Goal: Transaction & Acquisition: Purchase product/service

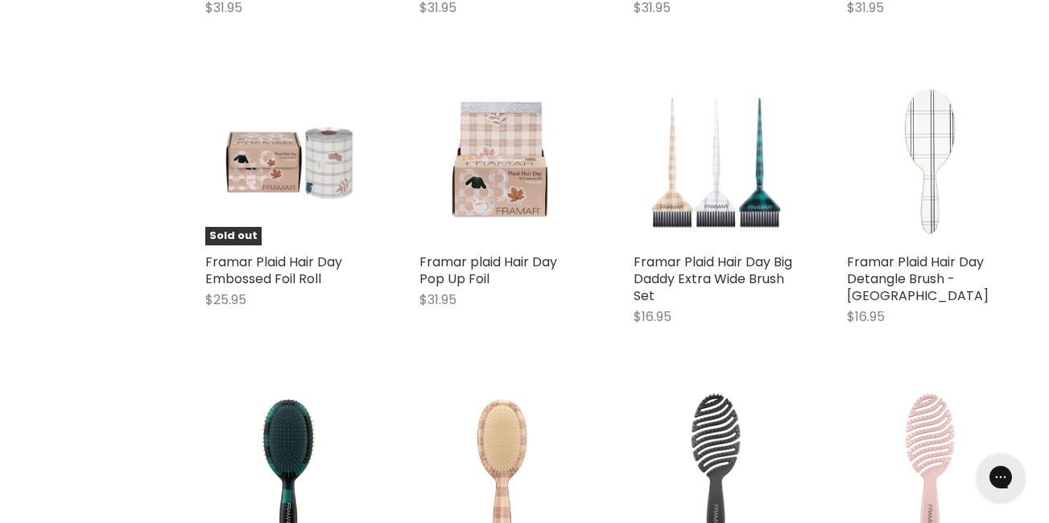
scroll to position [3190, 0]
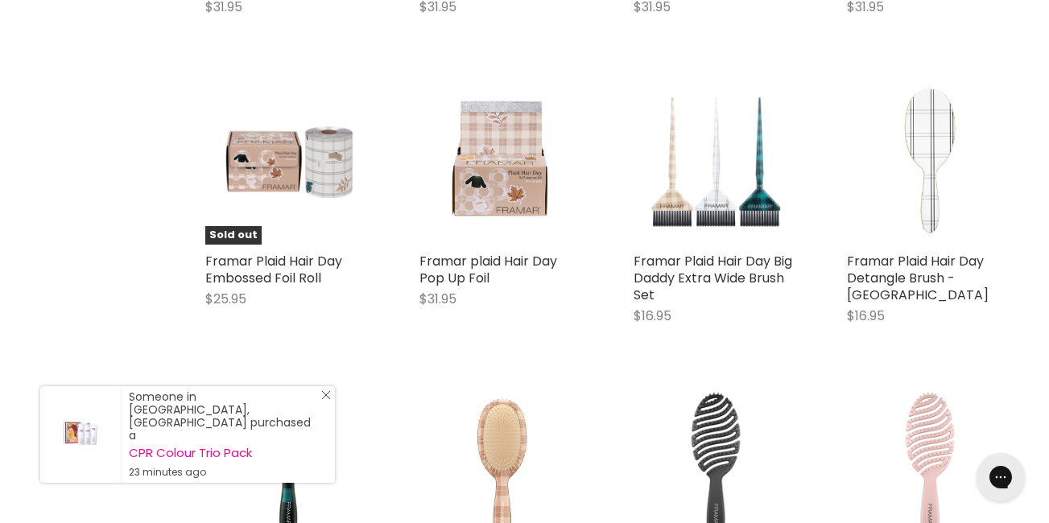
click at [325, 407] on link "Close Icon" at bounding box center [323, 399] width 16 height 16
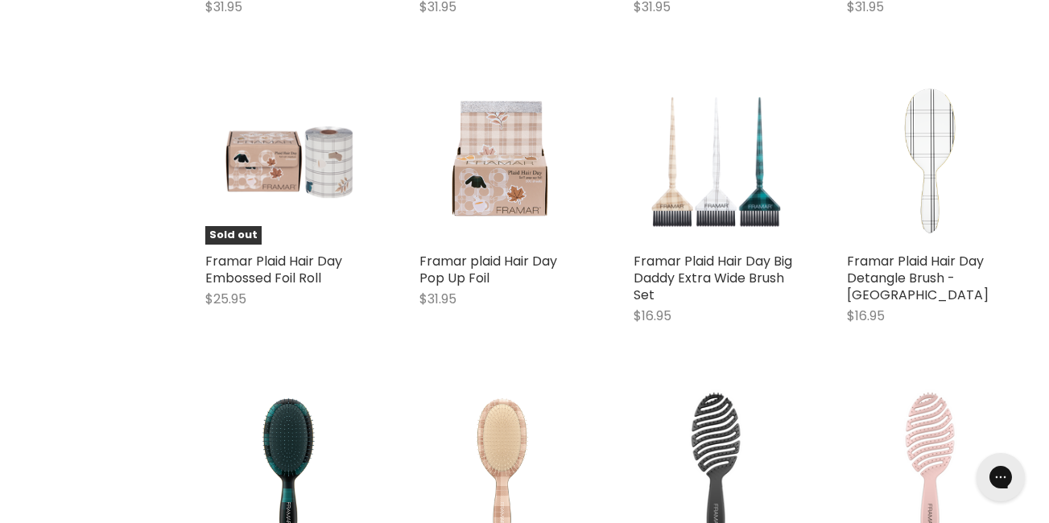
scroll to position [3426, 0]
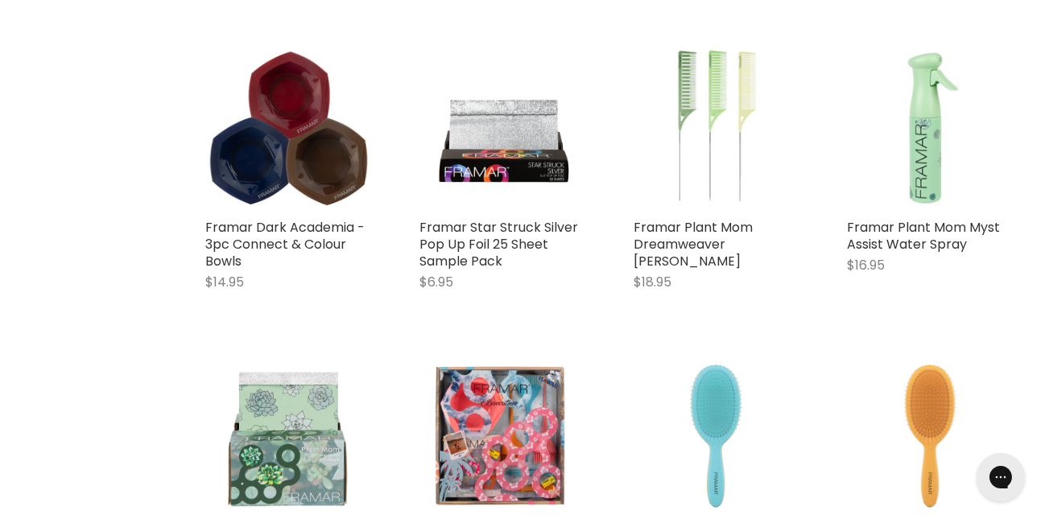
scroll to position [804, 0]
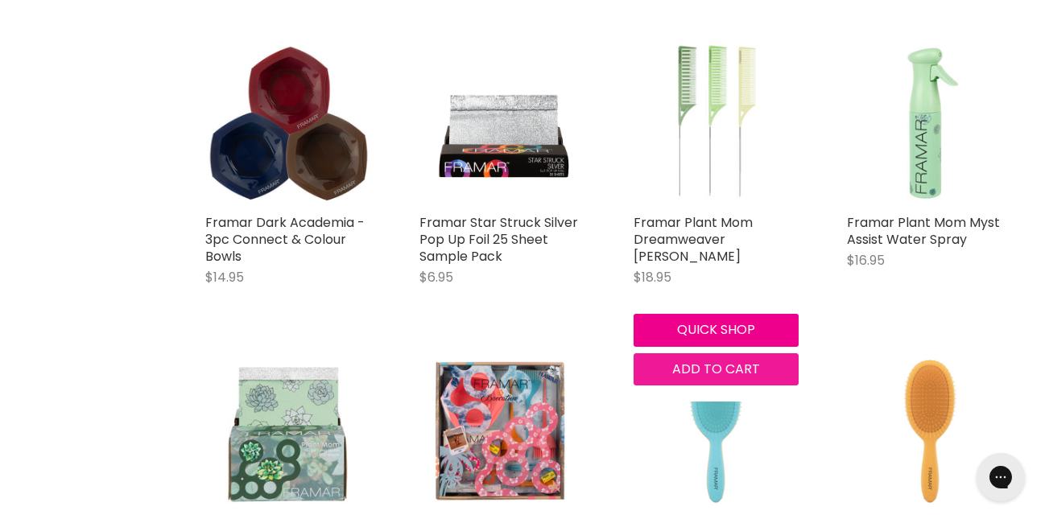
click at [705, 378] on span "Add to cart" at bounding box center [716, 369] width 88 height 19
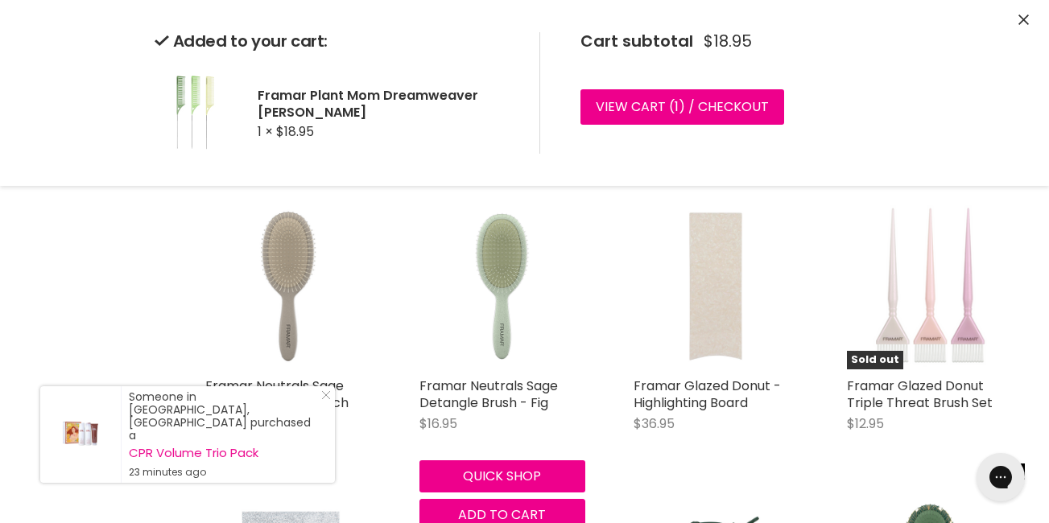
scroll to position [1917, 0]
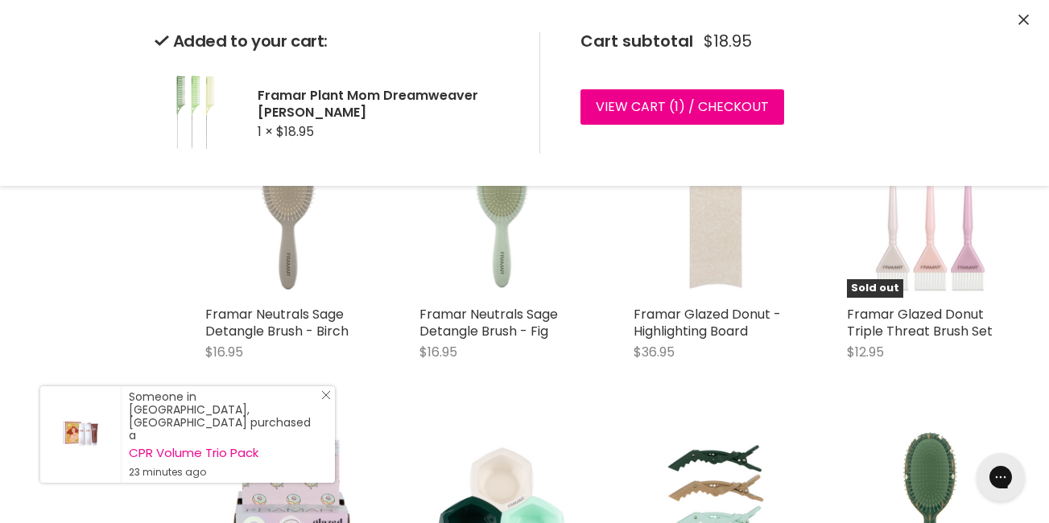
click at [326, 400] on icon "Close Icon" at bounding box center [326, 396] width 10 height 10
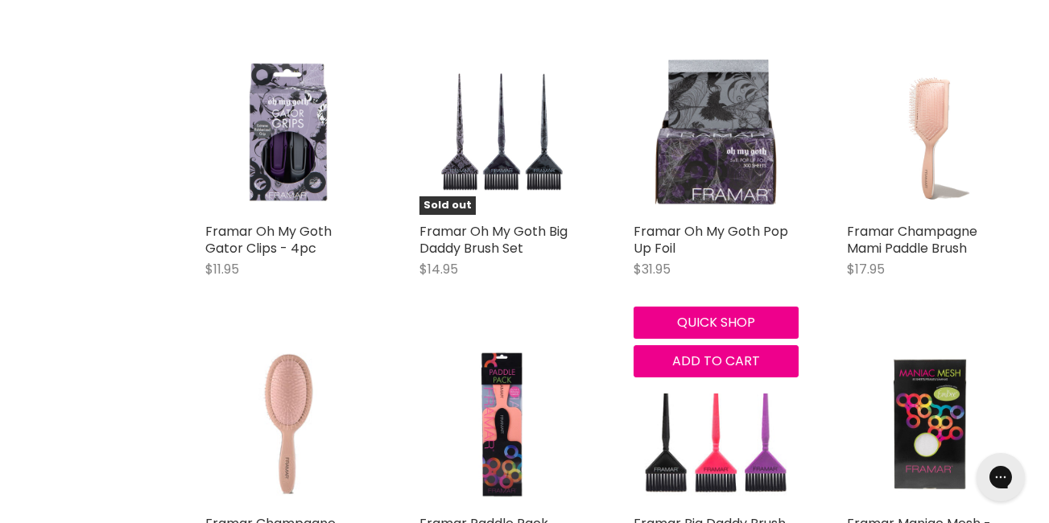
scroll to position [3220, 0]
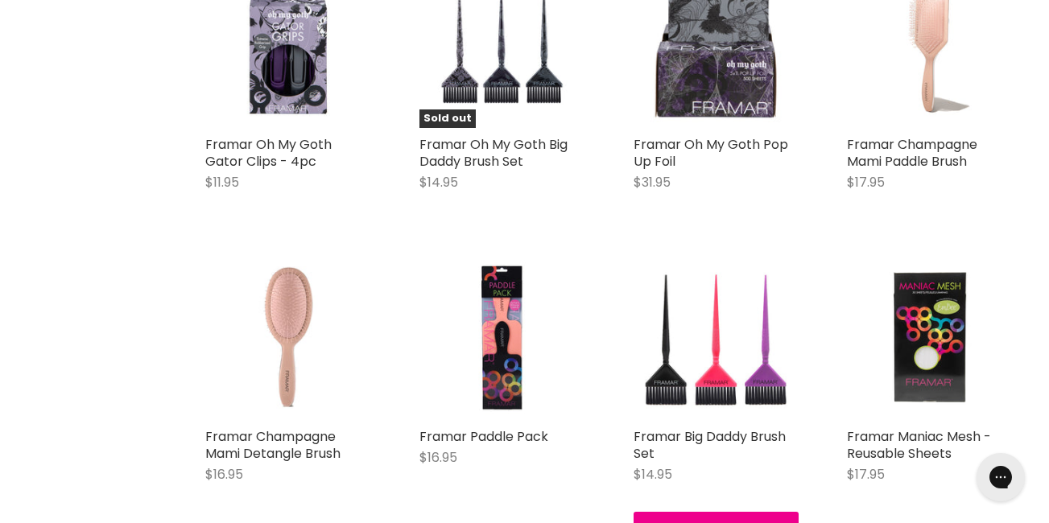
scroll to position [3305, 0]
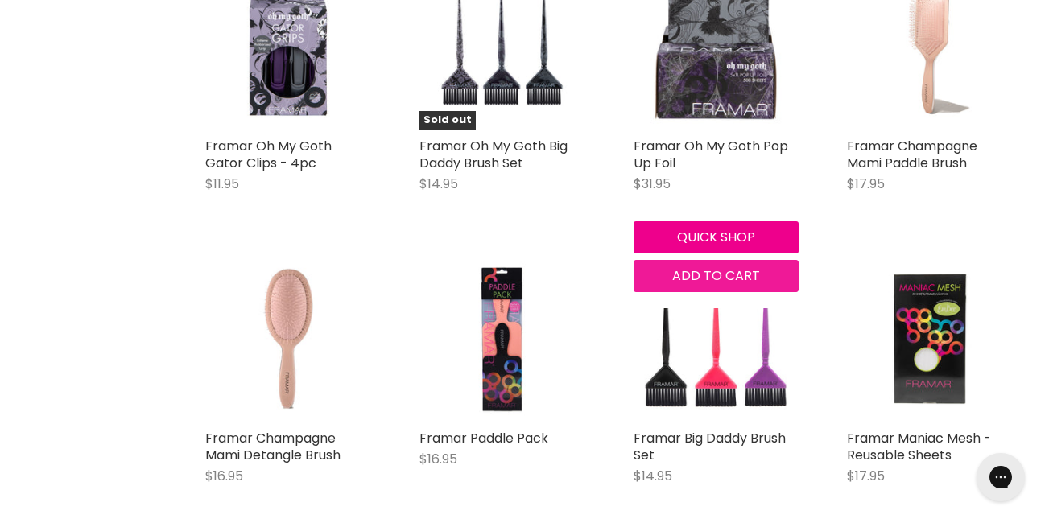
click at [740, 285] on span "Add to cart" at bounding box center [716, 276] width 88 height 19
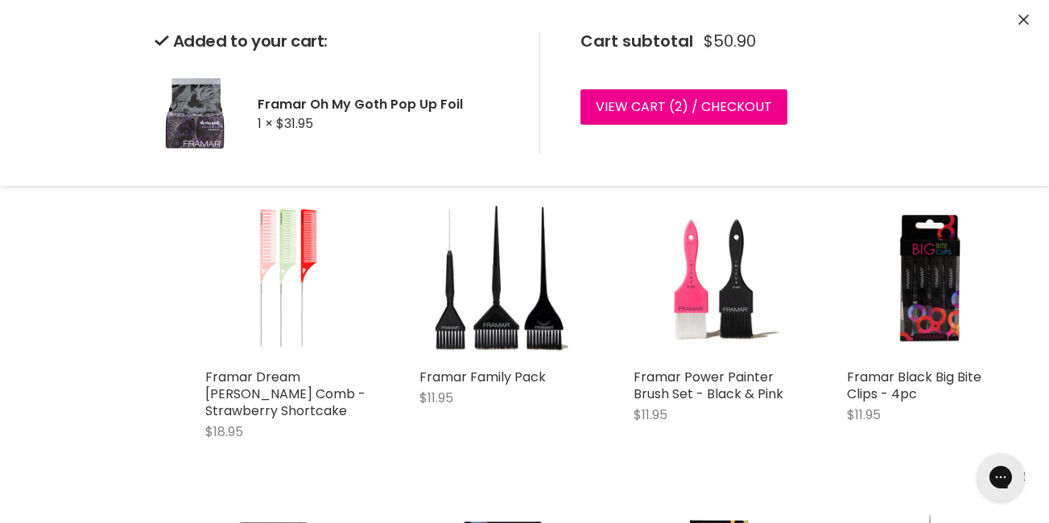
scroll to position [3659, 0]
click at [1026, 14] on button "Close" at bounding box center [1024, 20] width 10 height 17
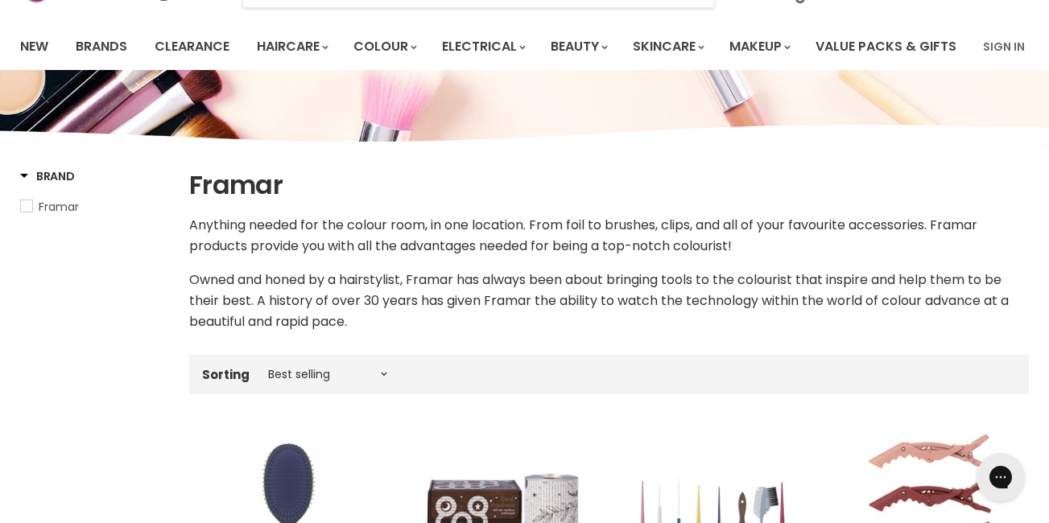
scroll to position [0, 0]
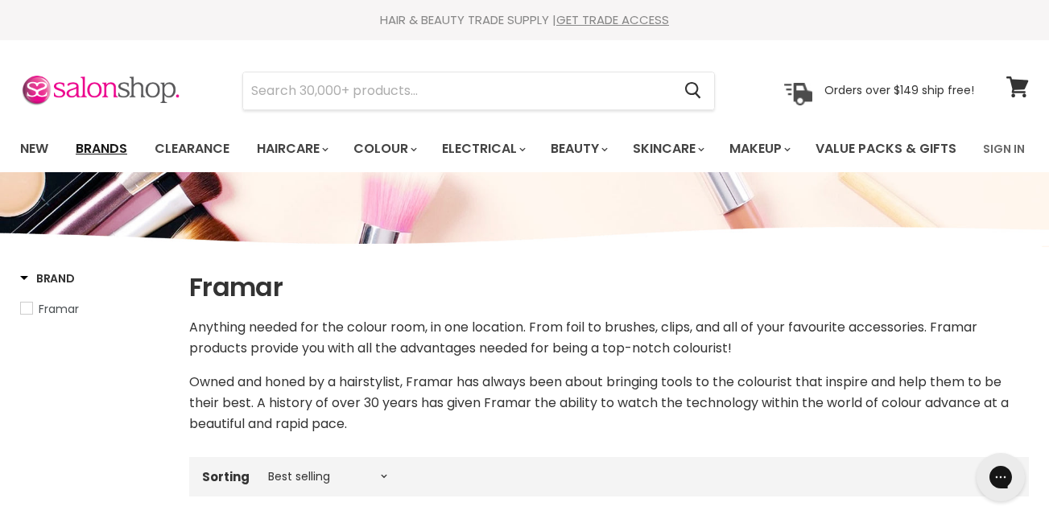
click at [107, 148] on link "Brands" at bounding box center [102, 149] width 76 height 34
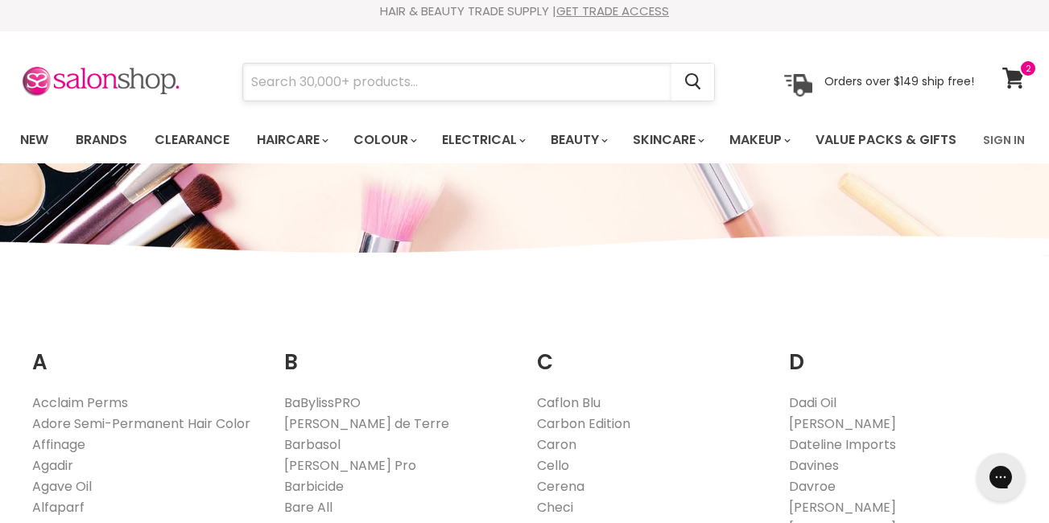
click at [421, 71] on input "Search" at bounding box center [457, 82] width 428 height 37
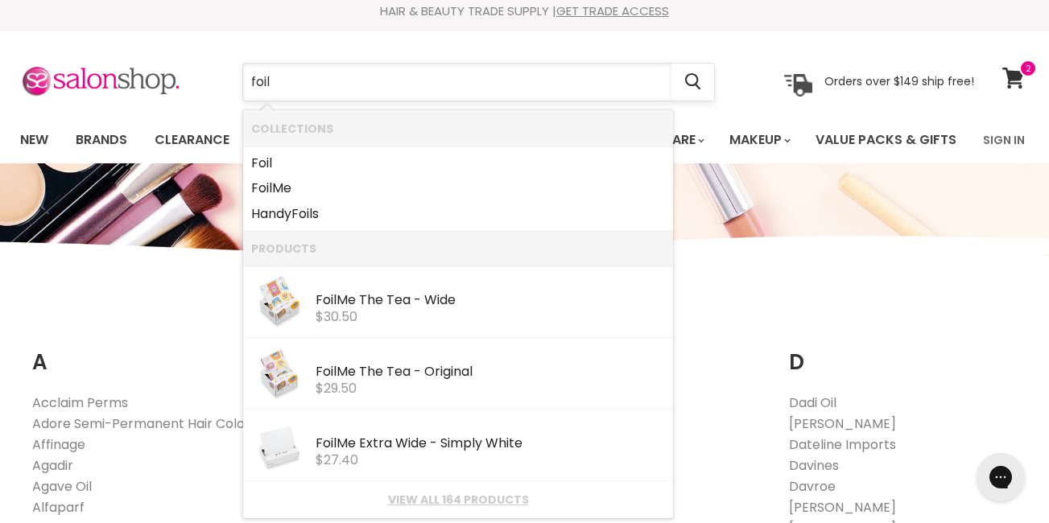
type input "foils"
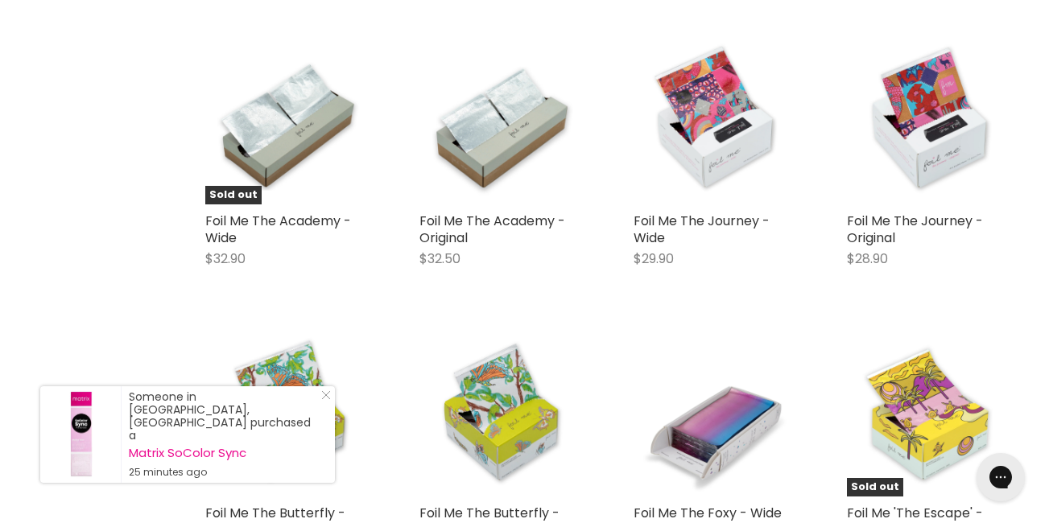
scroll to position [1441, 0]
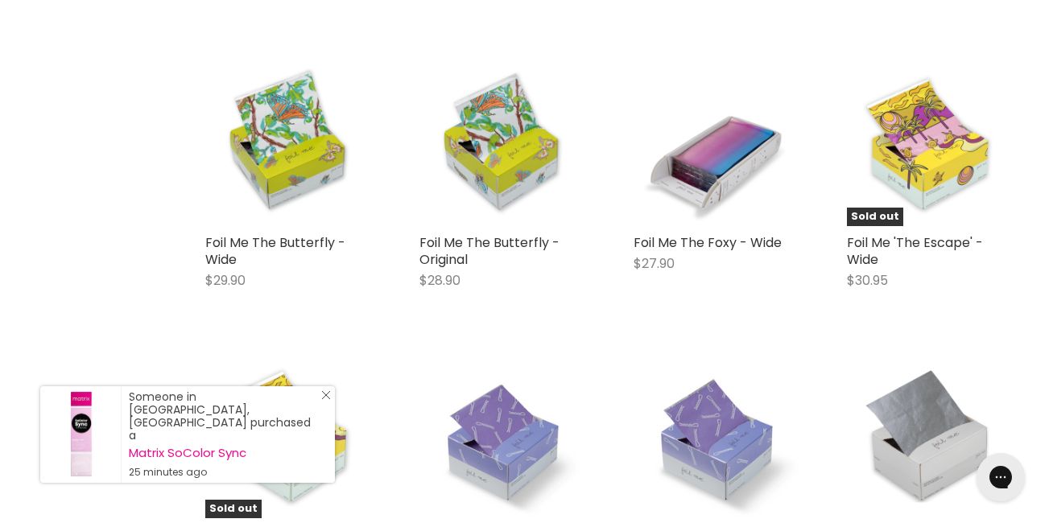
click at [330, 400] on icon "Close Icon" at bounding box center [326, 396] width 10 height 10
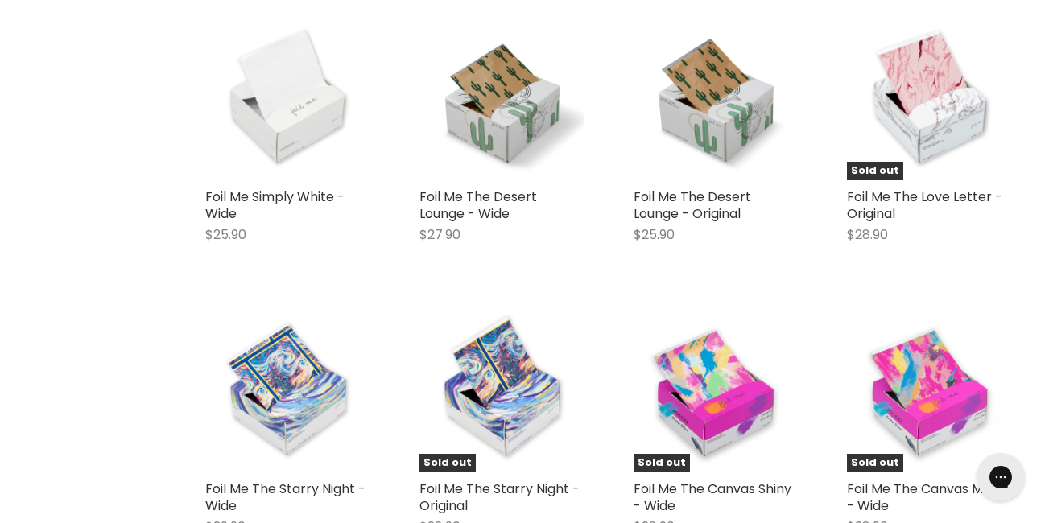
scroll to position [2700, 0]
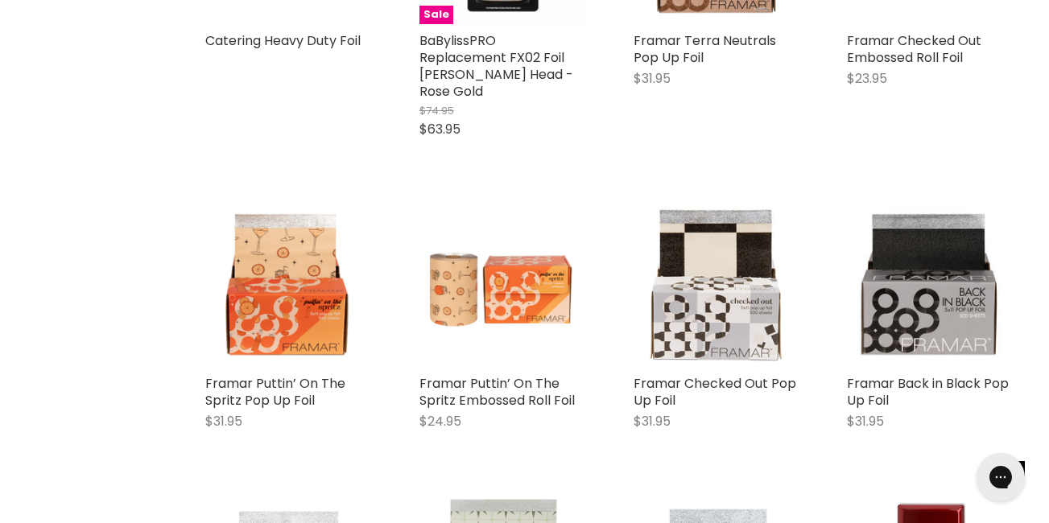
scroll to position [4945, 0]
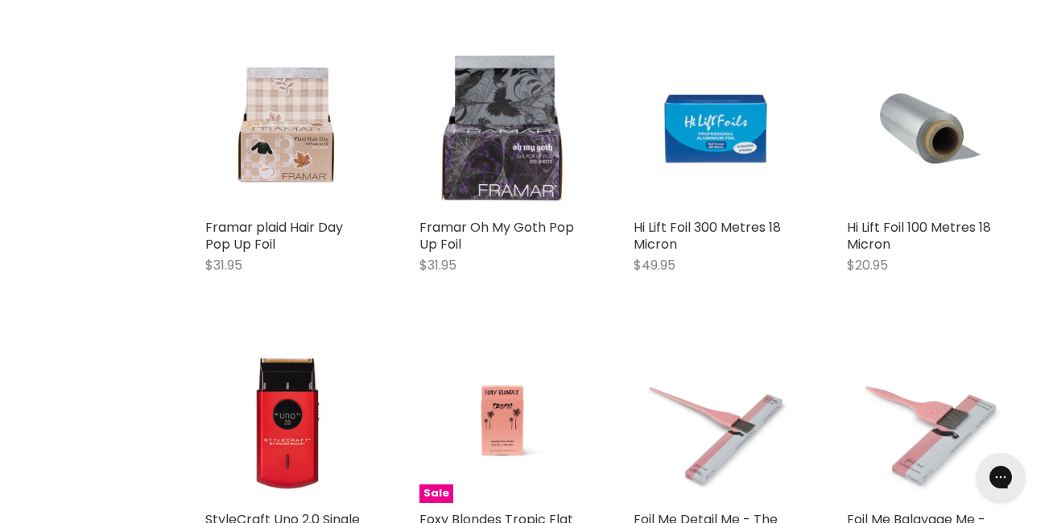
scroll to position [6011, 0]
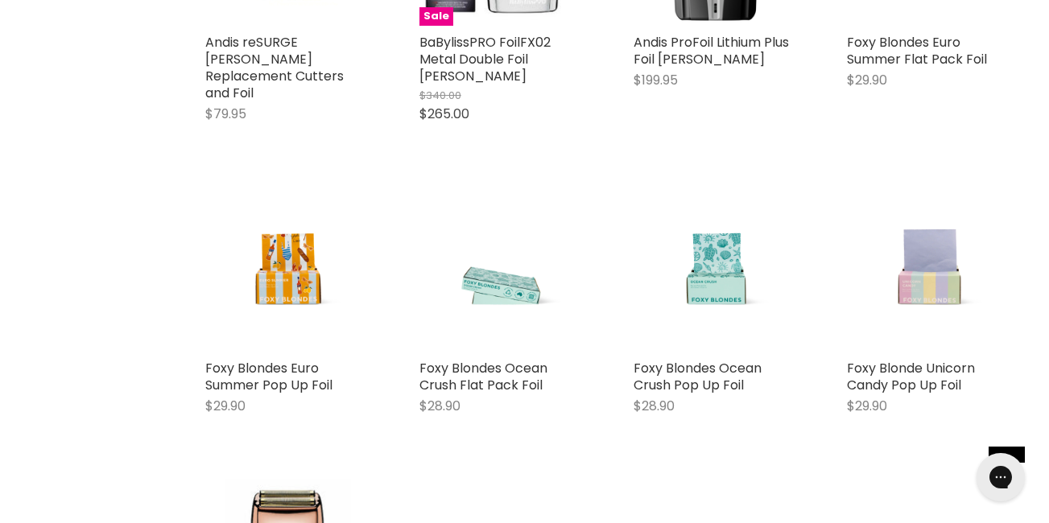
scroll to position [8672, 0]
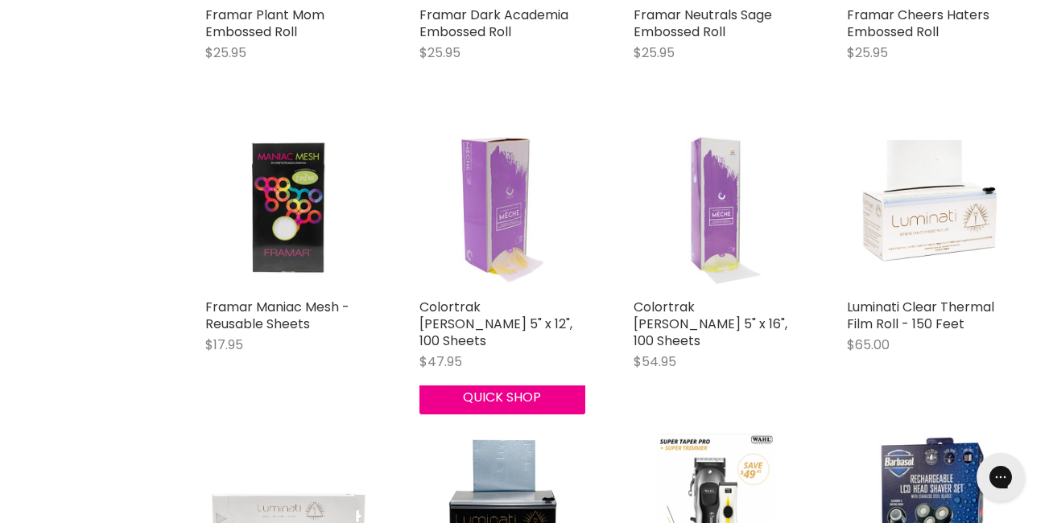
scroll to position [10236, 0]
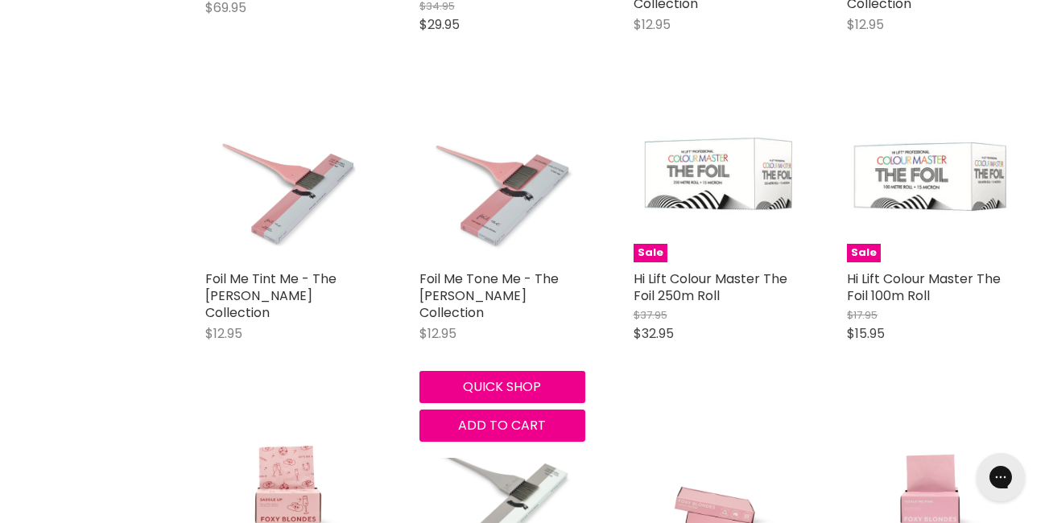
scroll to position [6865, 0]
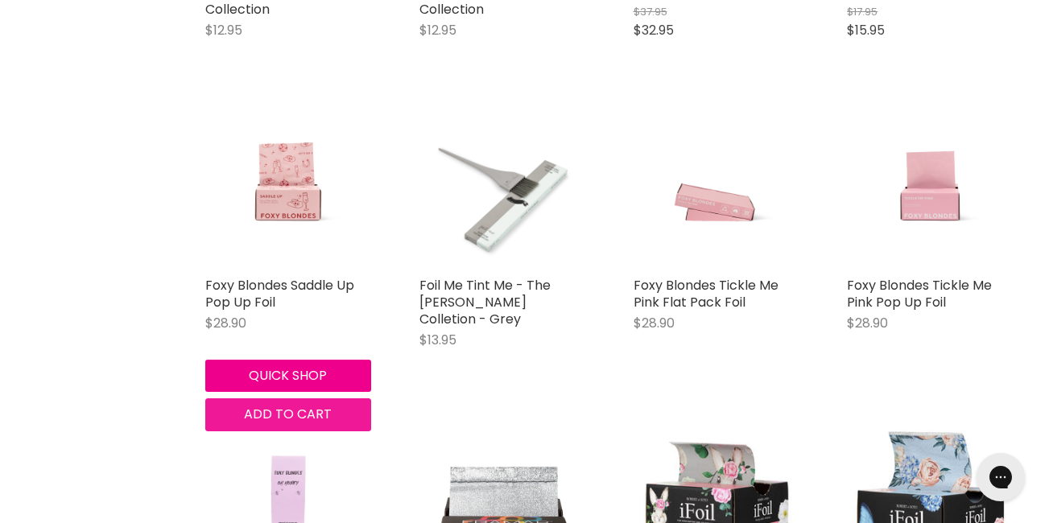
click at [292, 405] on span "Add to cart" at bounding box center [288, 414] width 88 height 19
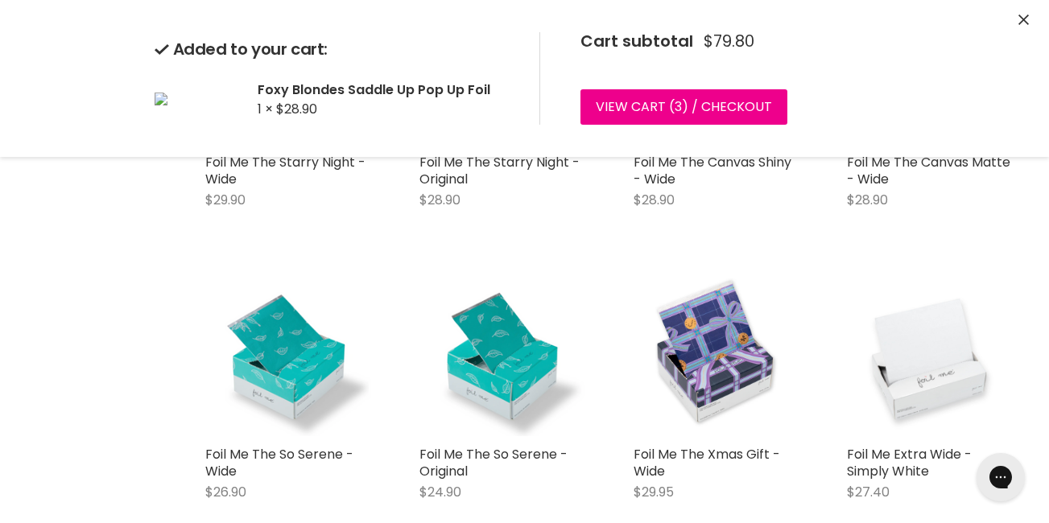
scroll to position [3202, 0]
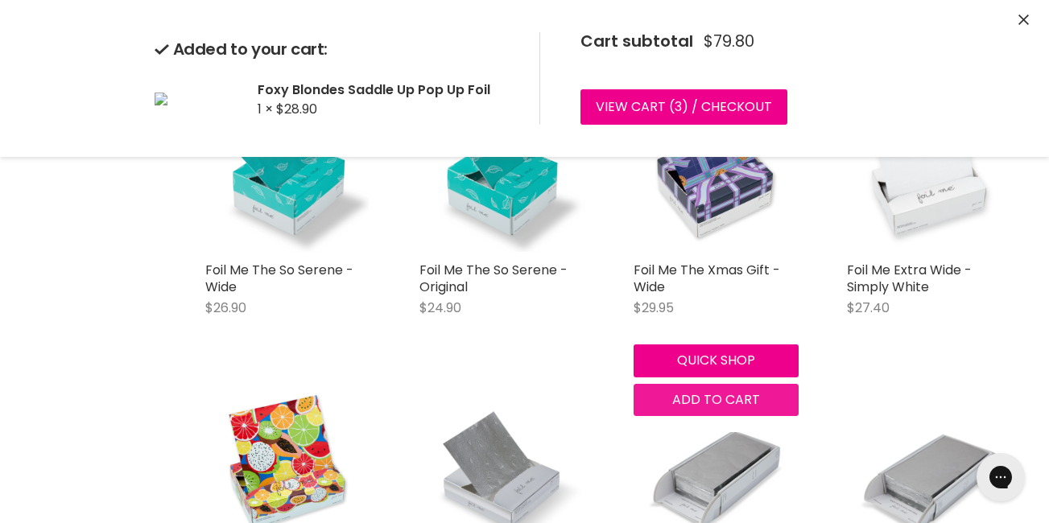
click at [759, 416] on button "Add to cart" at bounding box center [717, 400] width 166 height 32
click at [726, 409] on span "Add to cart" at bounding box center [716, 400] width 88 height 19
click at [705, 403] on span "Add to cart" at bounding box center [716, 400] width 88 height 19
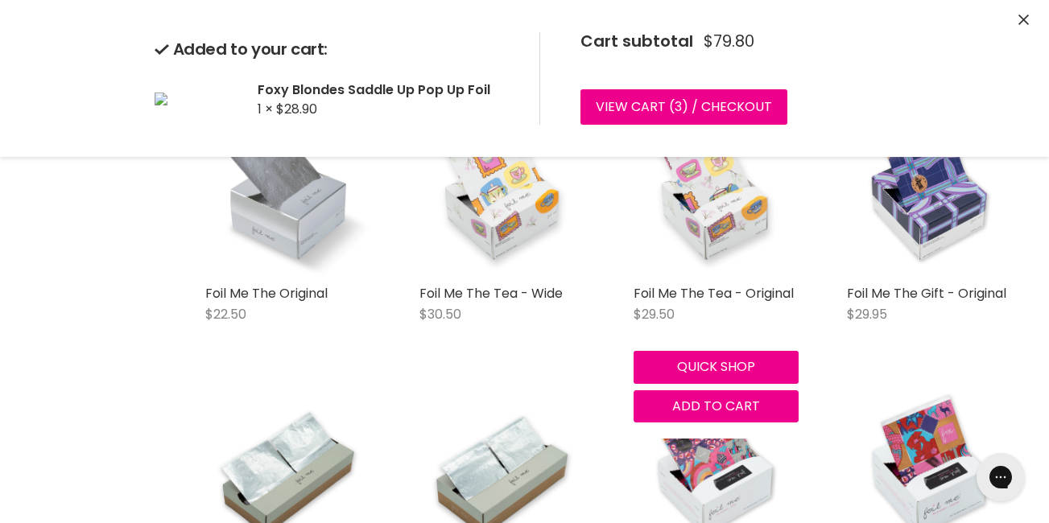
scroll to position [891, 0]
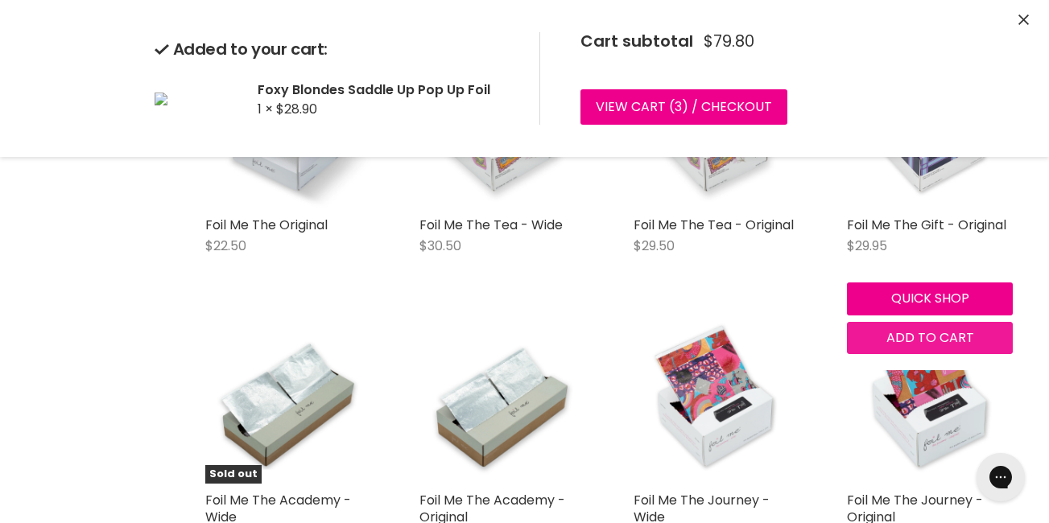
click at [949, 347] on span "Add to cart" at bounding box center [931, 338] width 88 height 19
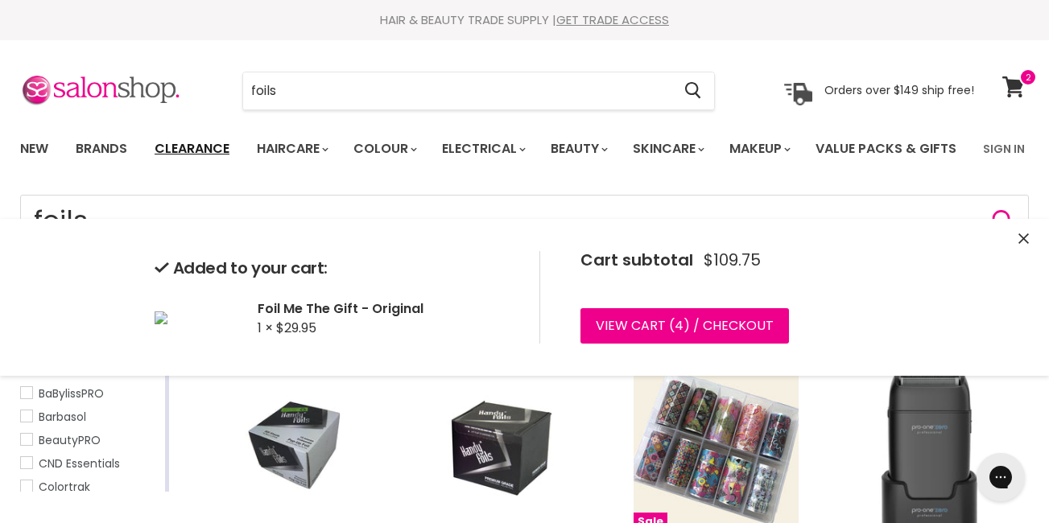
click at [182, 151] on link "Clearance" at bounding box center [192, 149] width 99 height 34
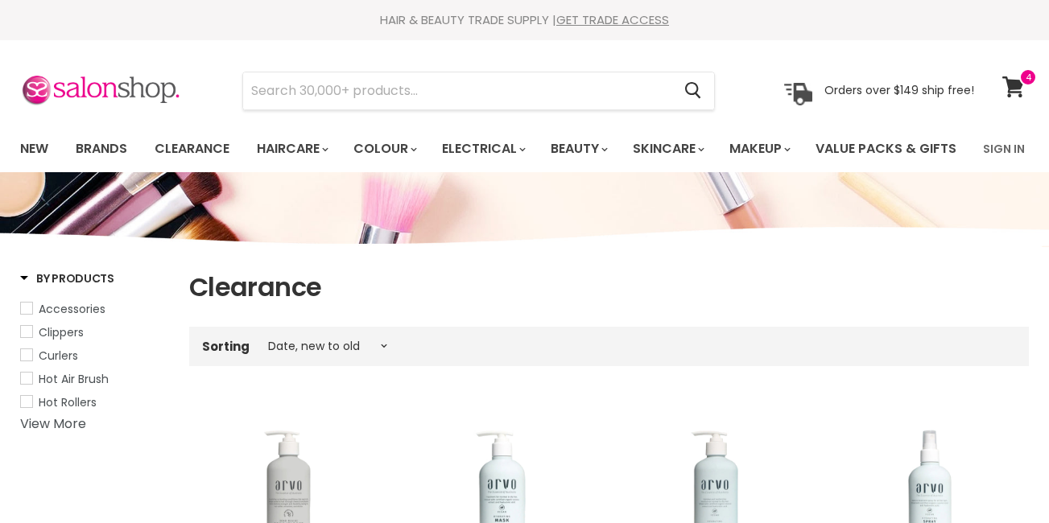
select select "created-descending"
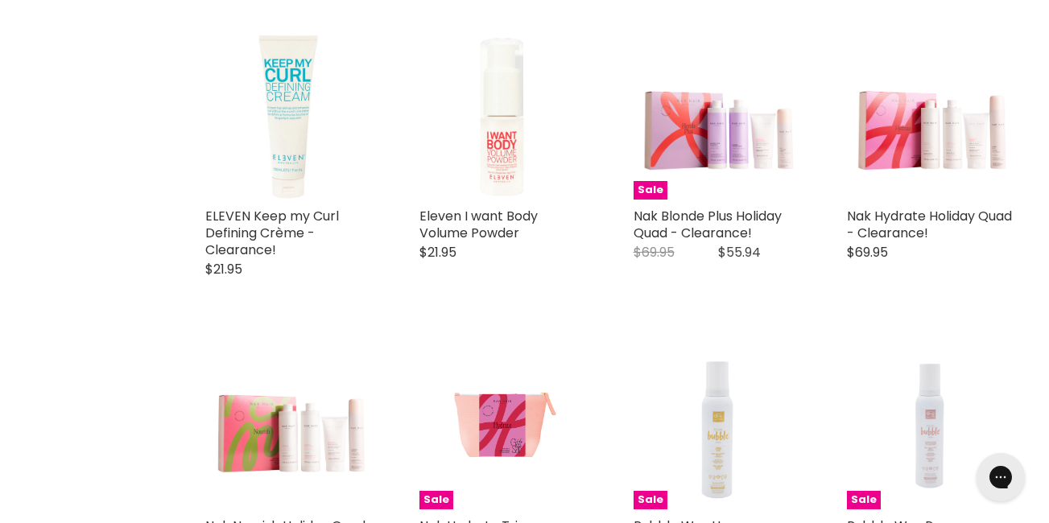
scroll to position [2177, 0]
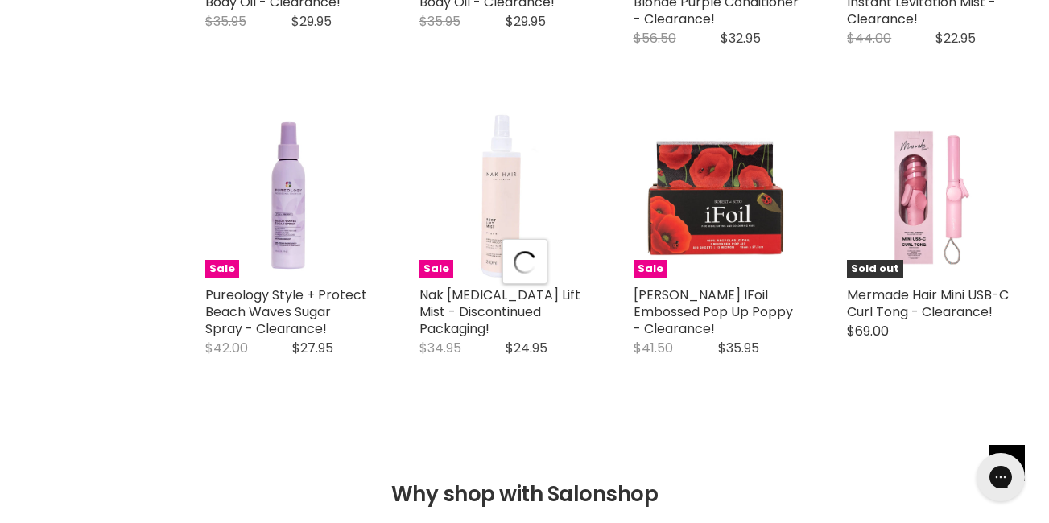
select select "created-descending"
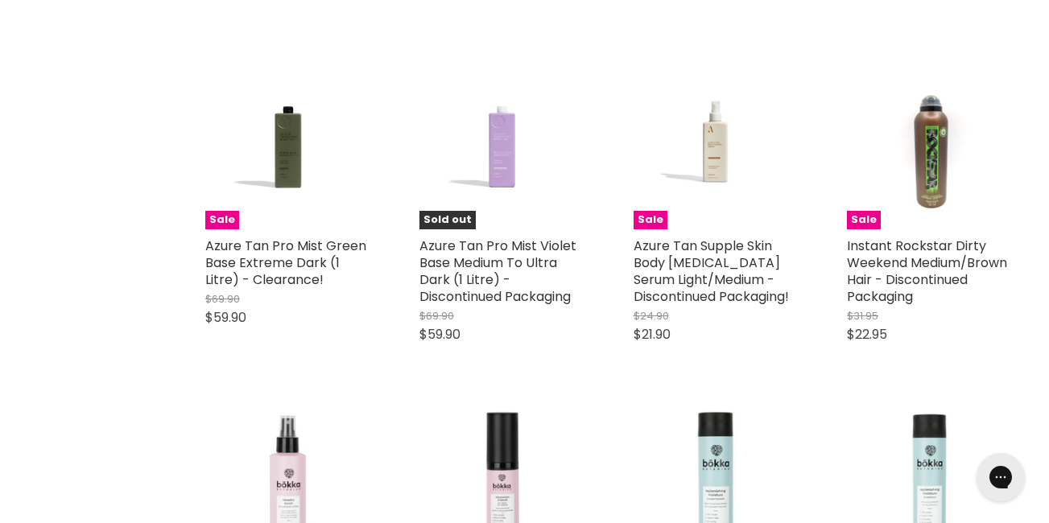
scroll to position [7339, 0]
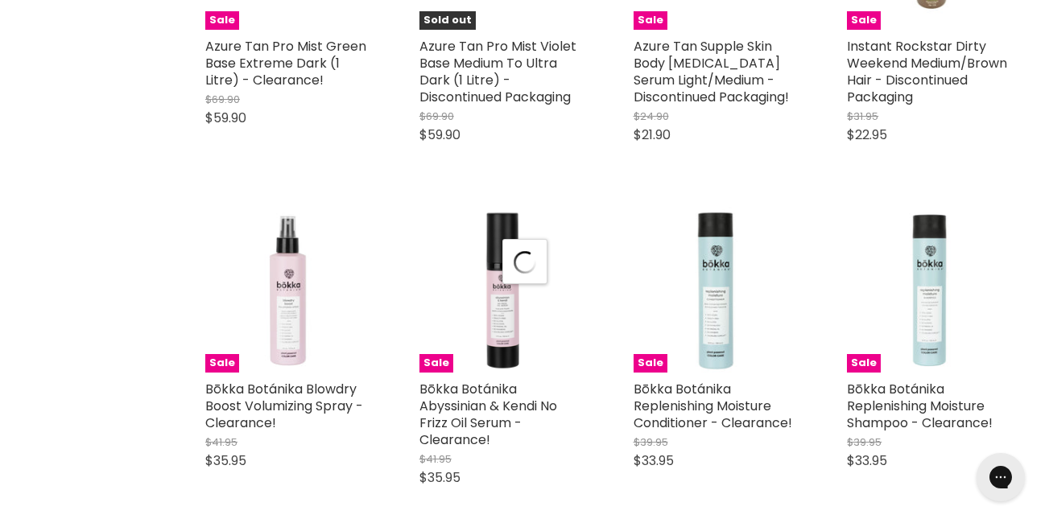
scroll to position [7595, 0]
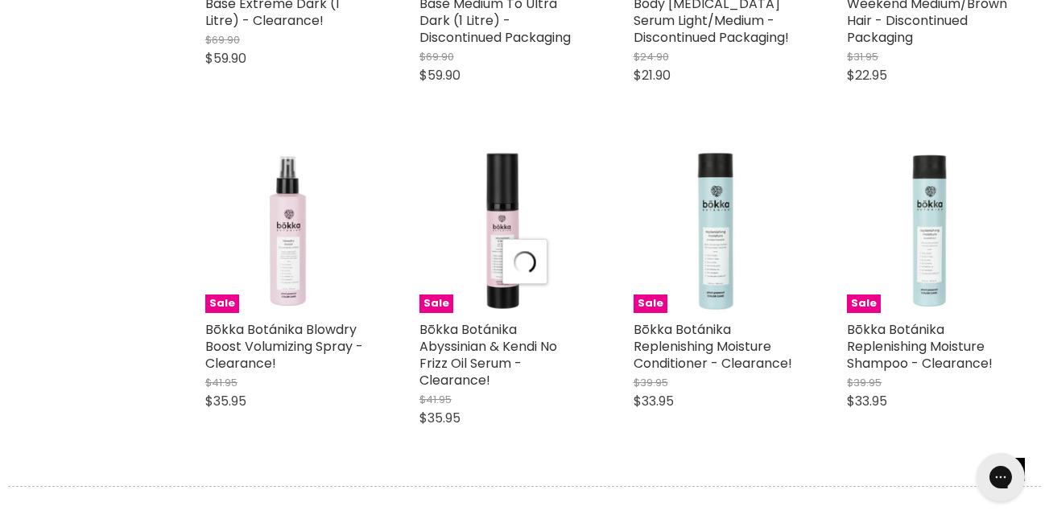
select select "created-descending"
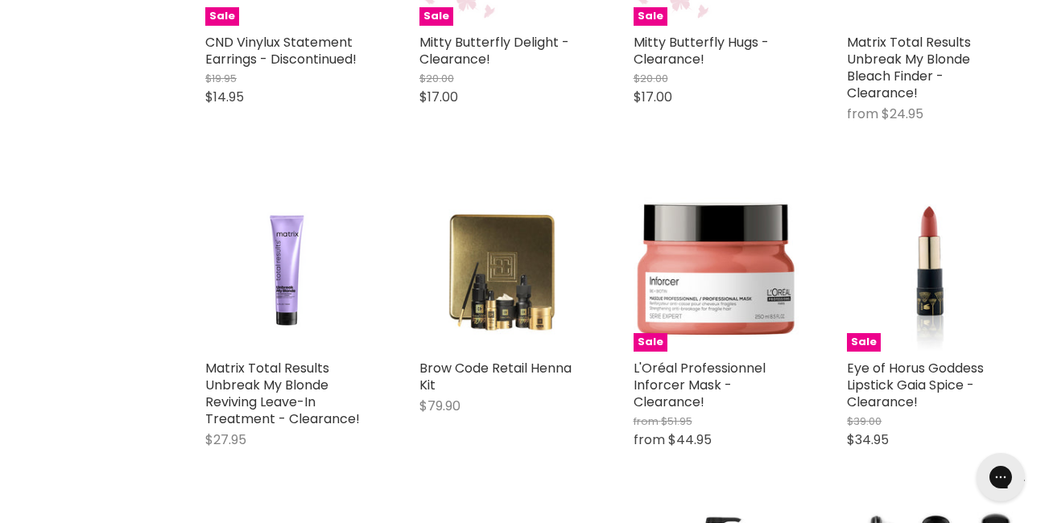
scroll to position [11264, 0]
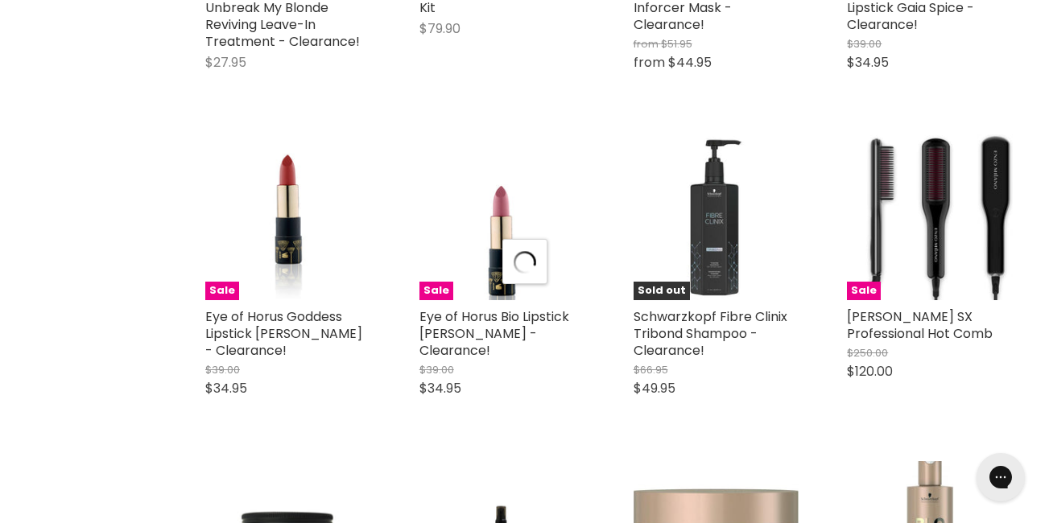
scroll to position [11721, 0]
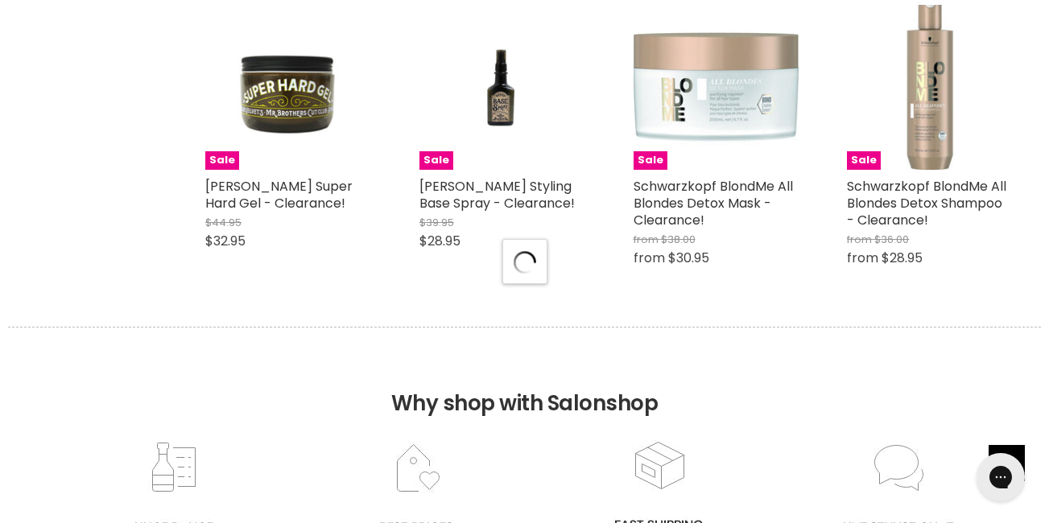
select select "created-descending"
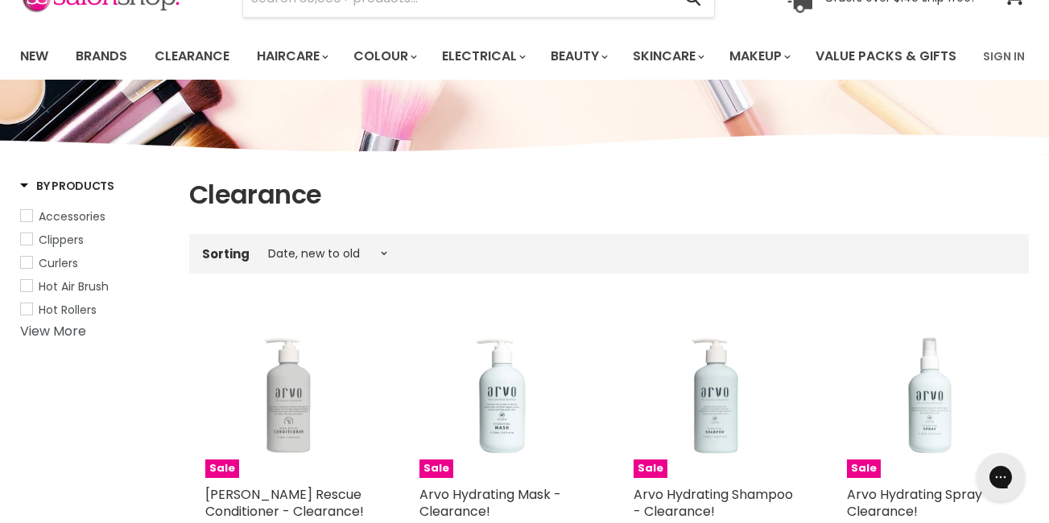
scroll to position [0, 0]
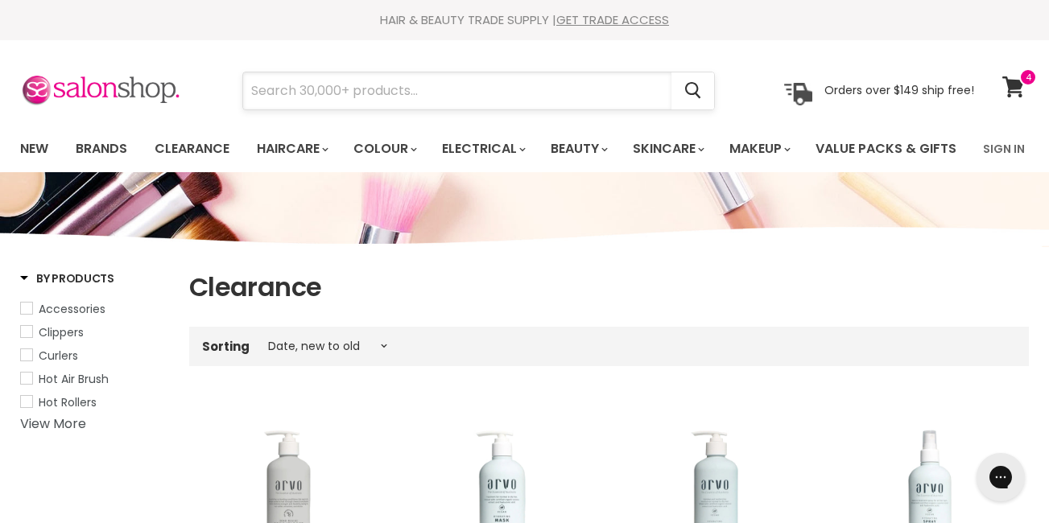
click at [392, 87] on input "Search" at bounding box center [457, 90] width 428 height 37
type input "p"
type input "n"
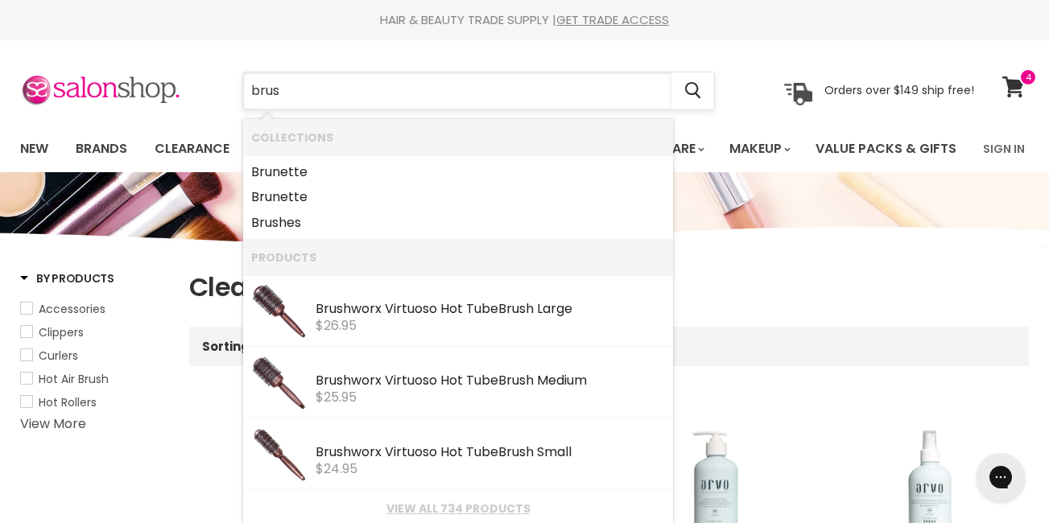
type input "brush"
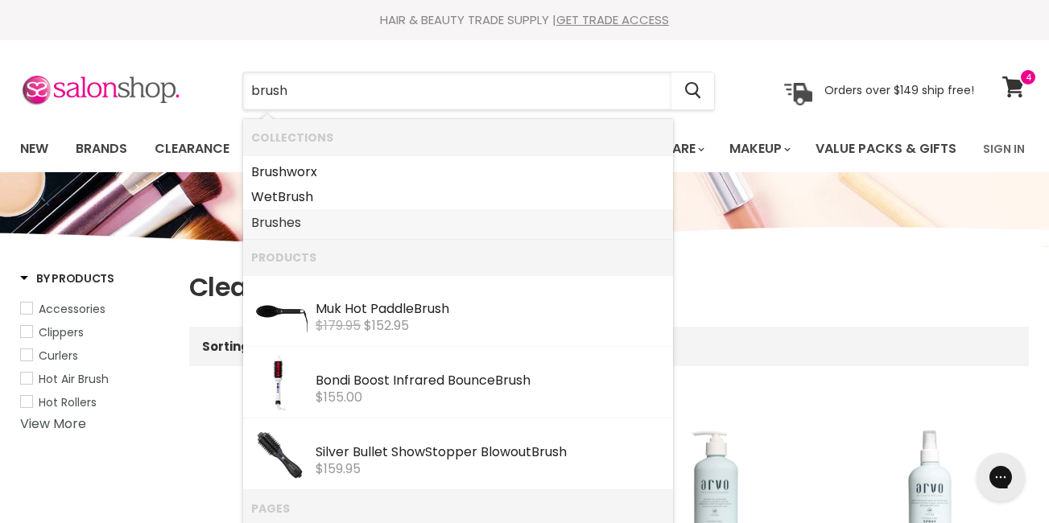
click at [290, 225] on link "Brush es" at bounding box center [458, 223] width 414 height 26
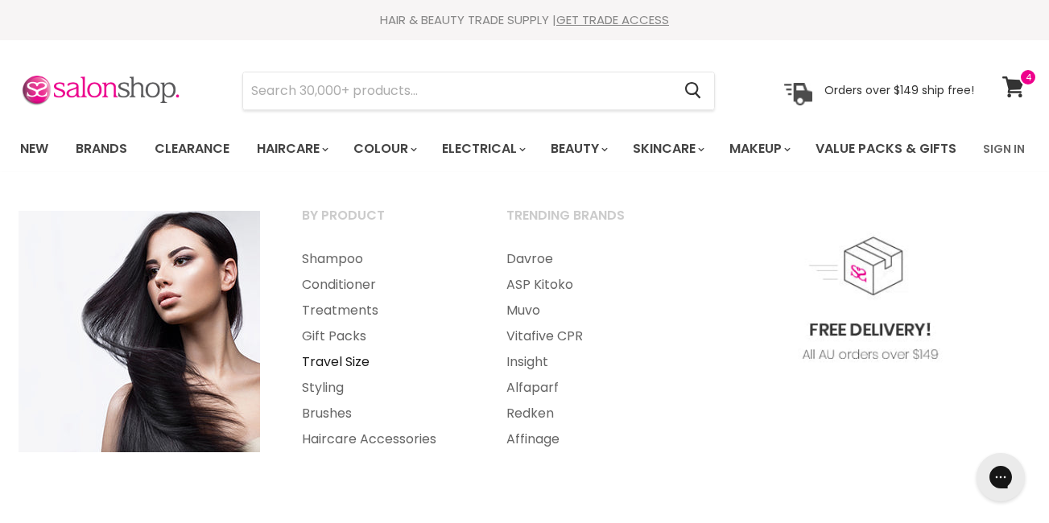
scroll to position [53, 0]
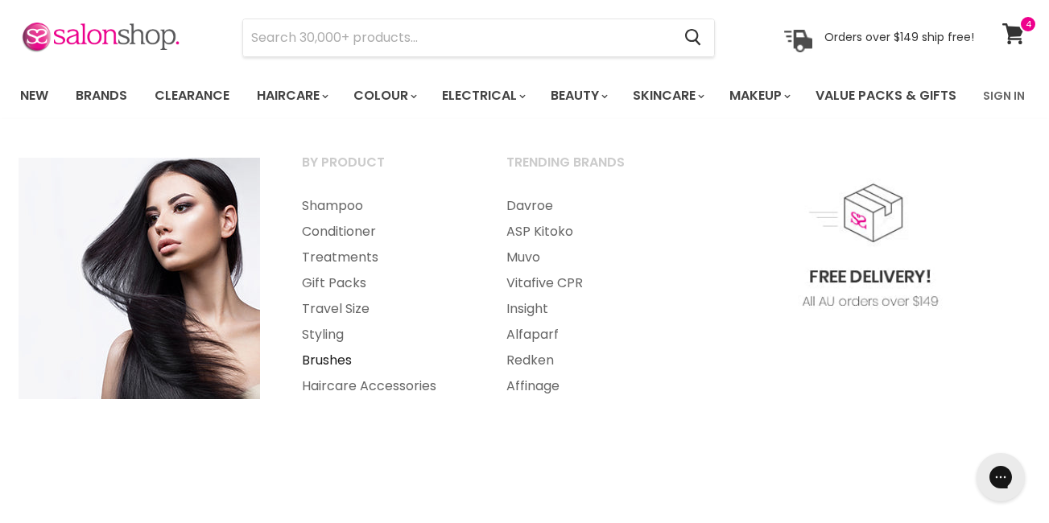
click at [322, 374] on link "Brushes" at bounding box center [382, 361] width 201 height 26
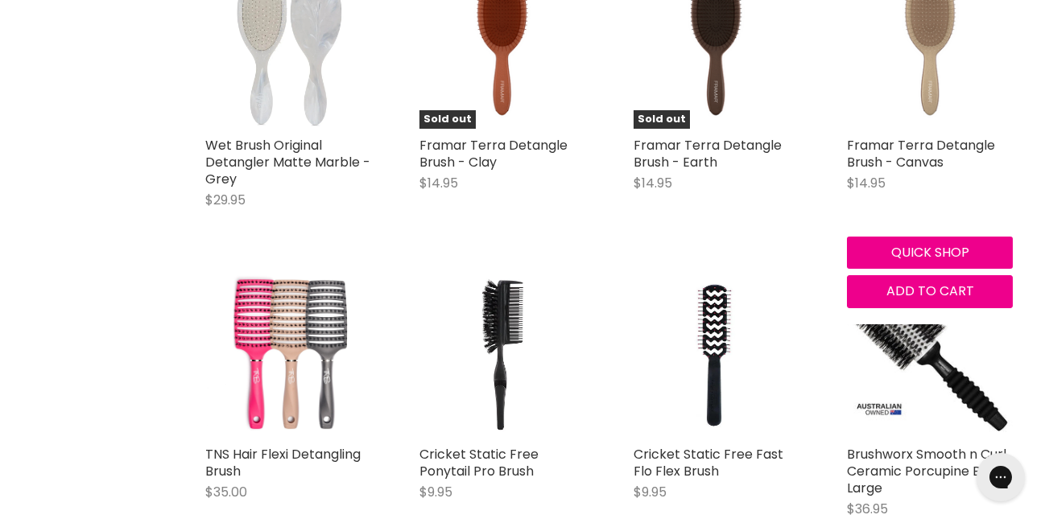
scroll to position [2282, 0]
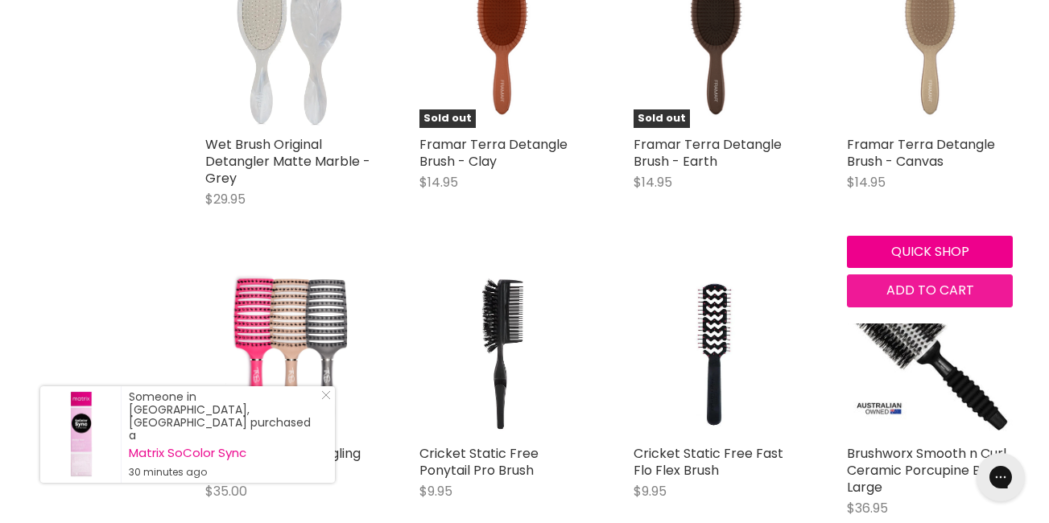
click at [956, 300] on span "Add to cart" at bounding box center [931, 290] width 88 height 19
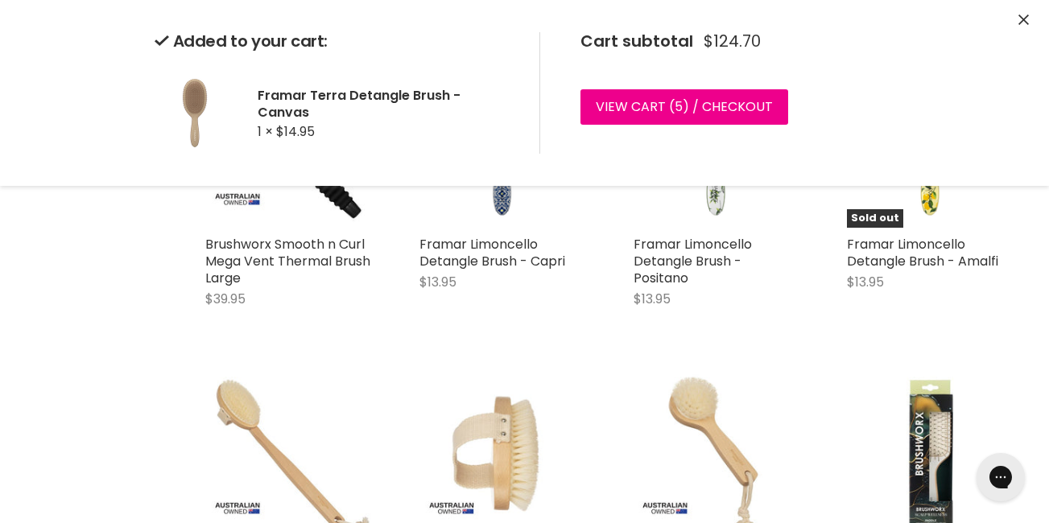
scroll to position [3000, 0]
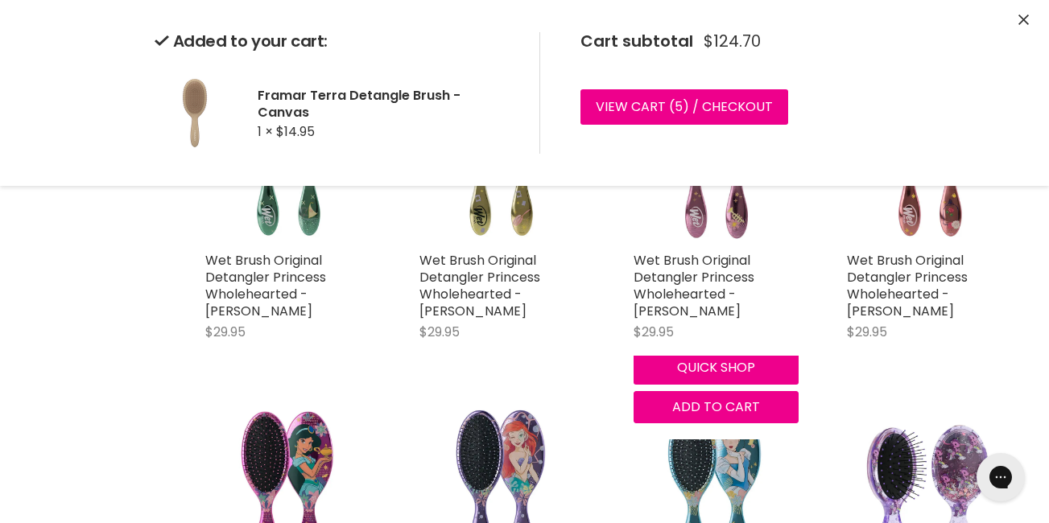
scroll to position [4950, 0]
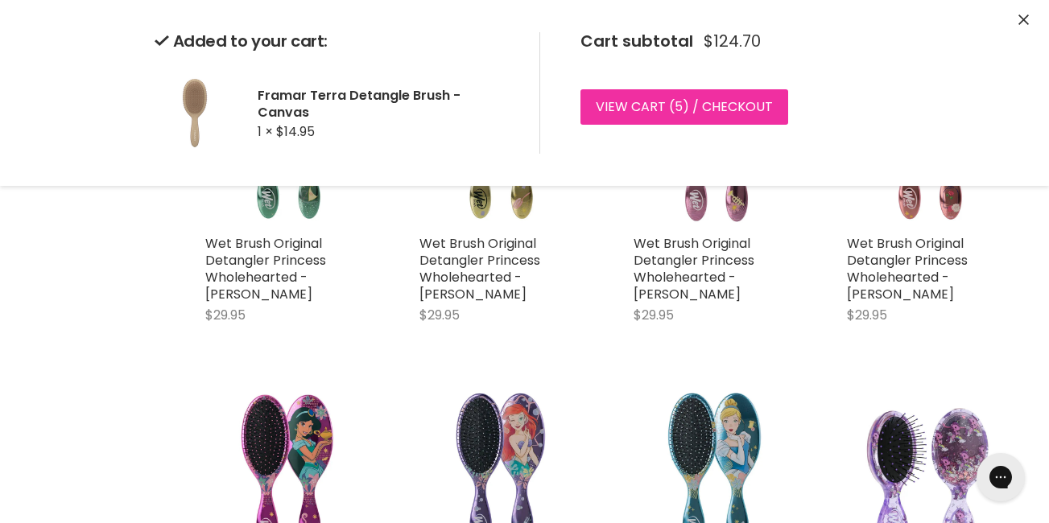
click at [672, 114] on link "View cart ( 5 ) / Checkout" at bounding box center [685, 106] width 208 height 35
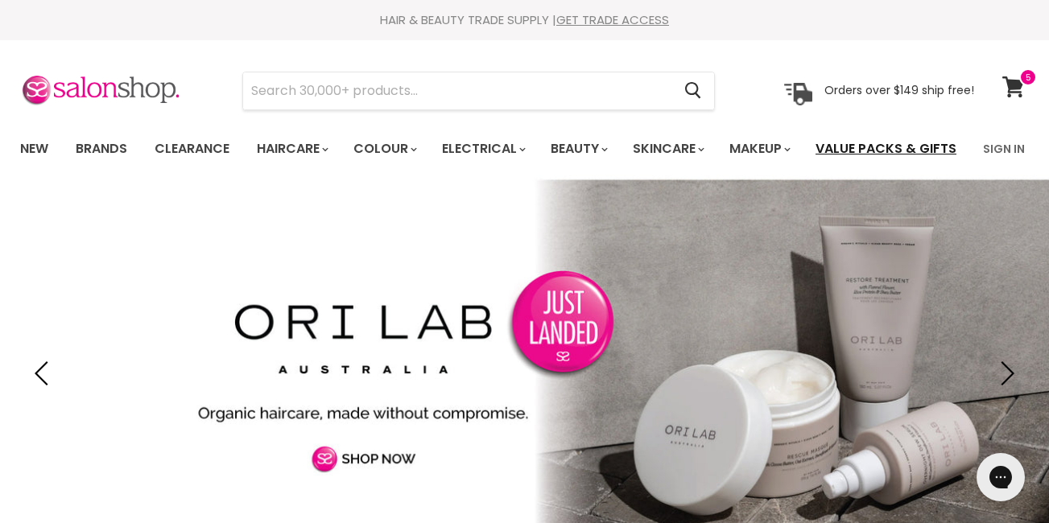
click at [804, 166] on link "Value Packs & Gifts" at bounding box center [886, 149] width 165 height 34
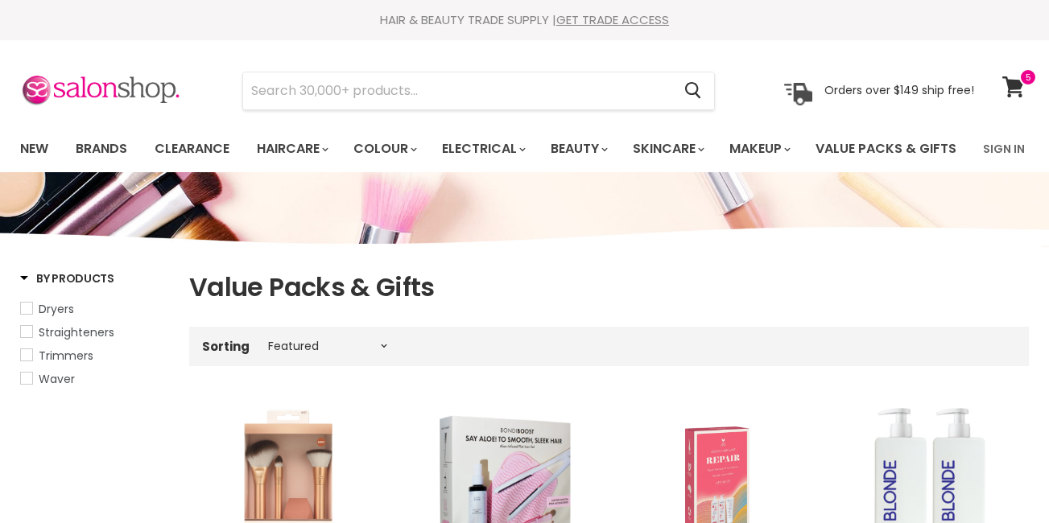
select select "manual"
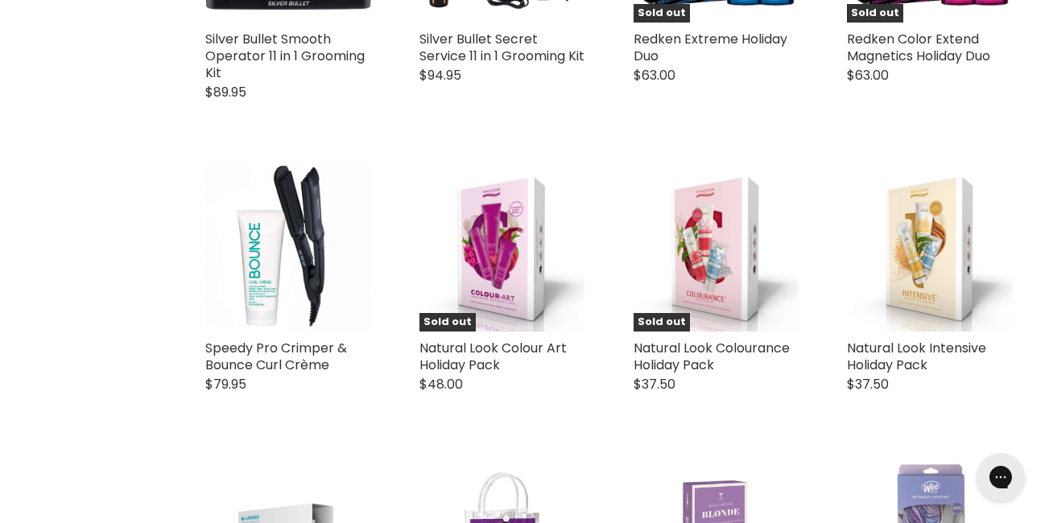
scroll to position [2723, 0]
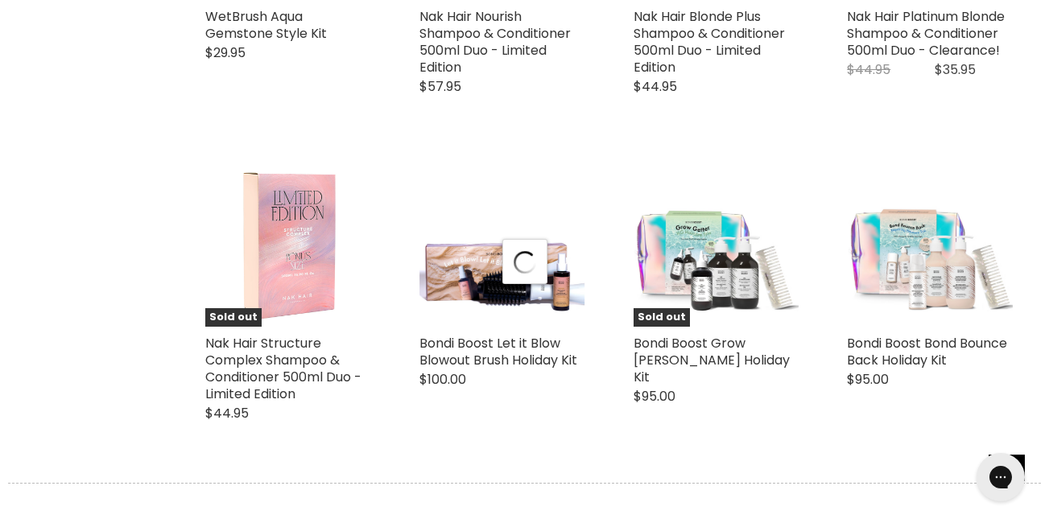
select select "manual"
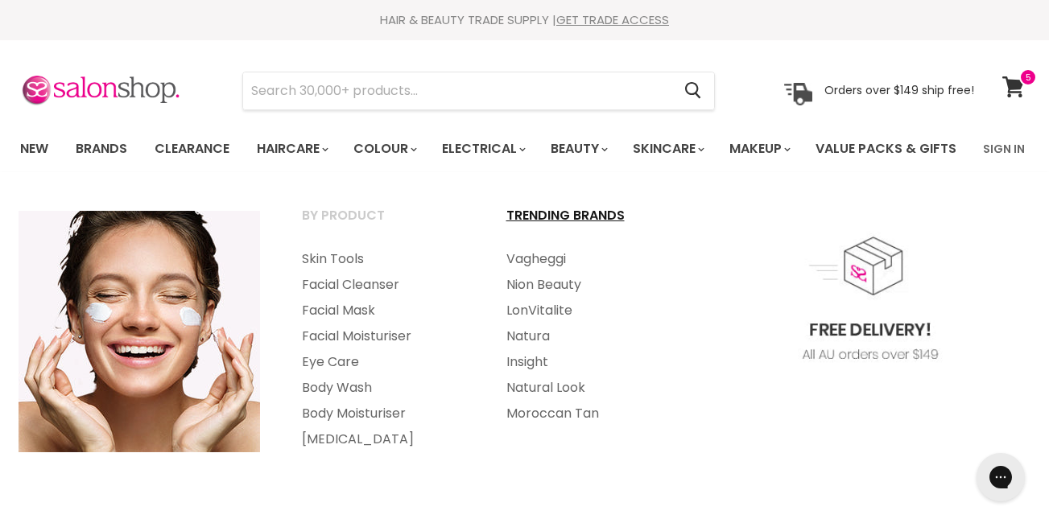
scroll to position [263, 0]
